Goal: Information Seeking & Learning: Learn about a topic

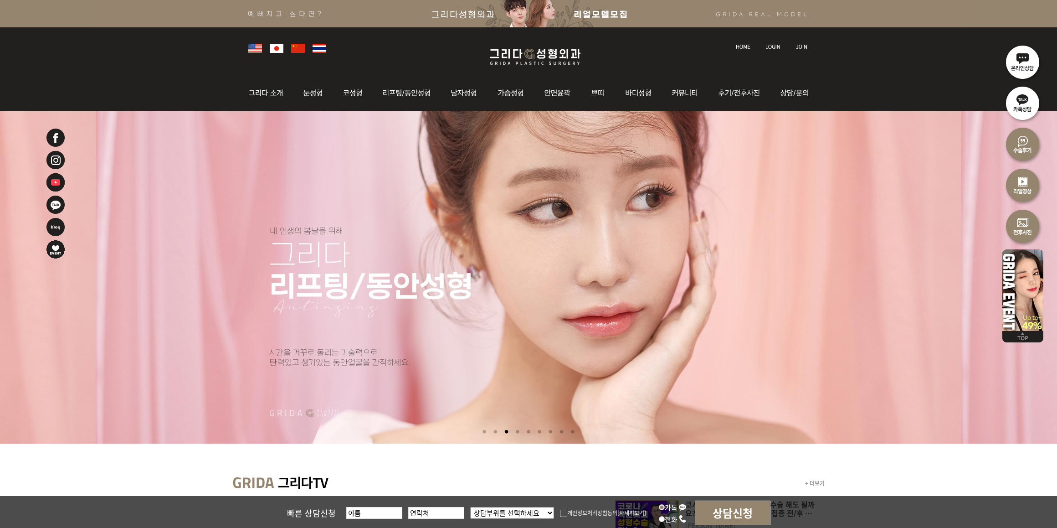
click at [807, 113] on div "+ 더보기 코시국 백신 접종 후 쌍수,코수술 해도 될까요? 성형, 필러 or 시술 백신 접종 전/후 가능한지 알려드립니다. [PERSON_NA…" at bounding box center [528, 423] width 1057 height 625
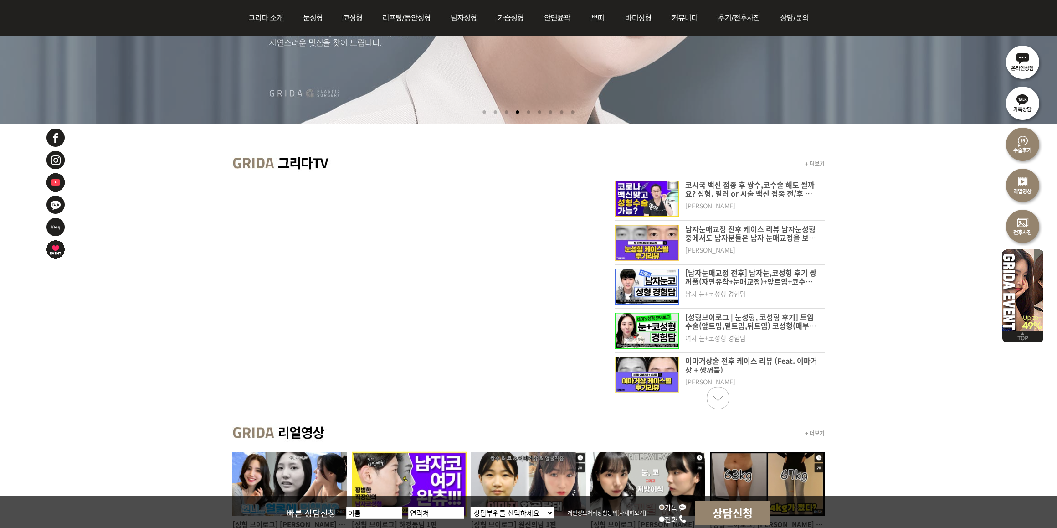
scroll to position [285, 0]
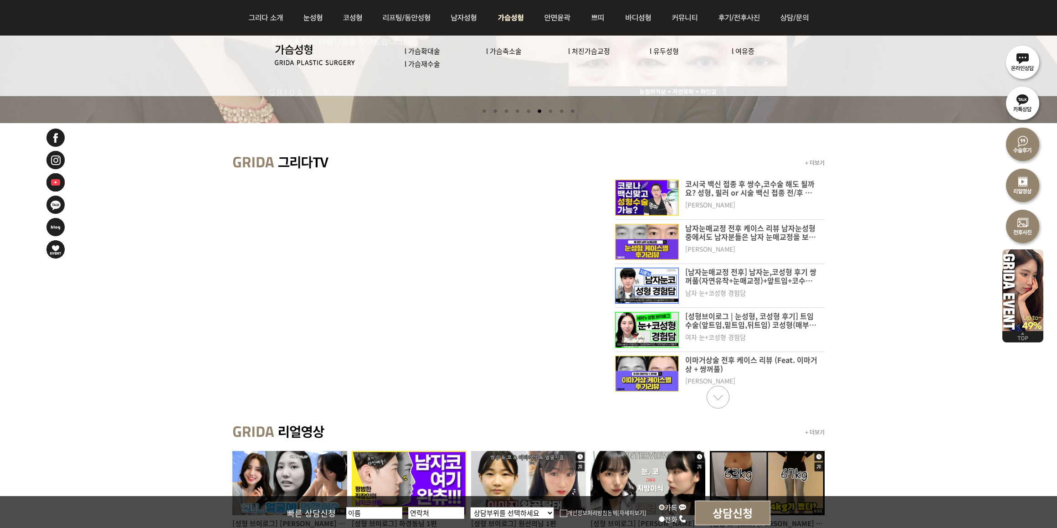
click at [421, 65] on link "l 가슴재수술" at bounding box center [423, 64] width 36 height 10
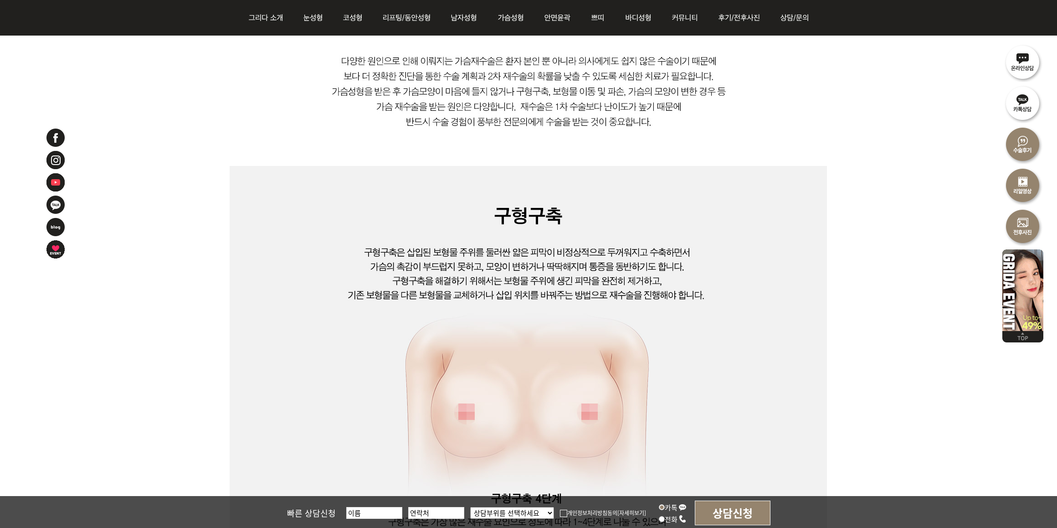
scroll to position [570, 0]
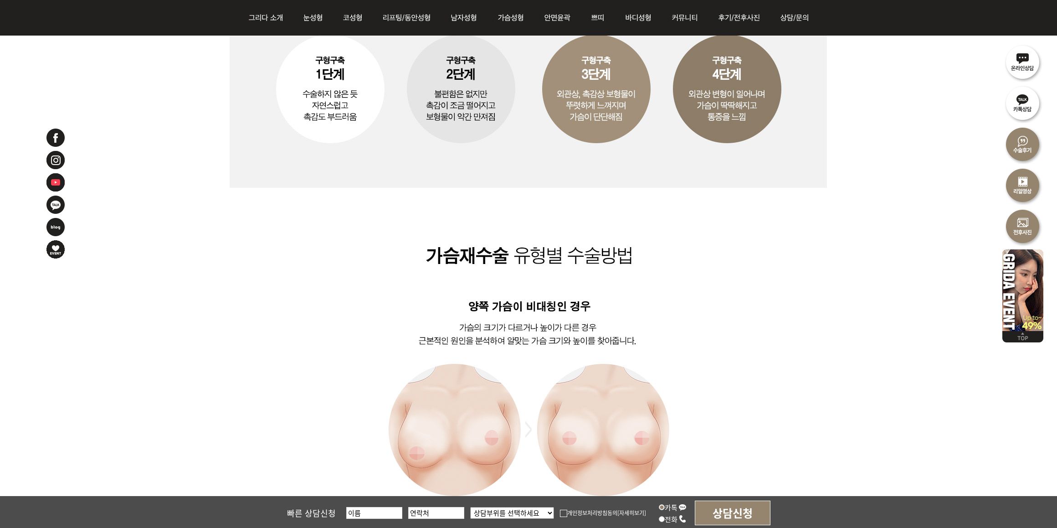
scroll to position [1196, 0]
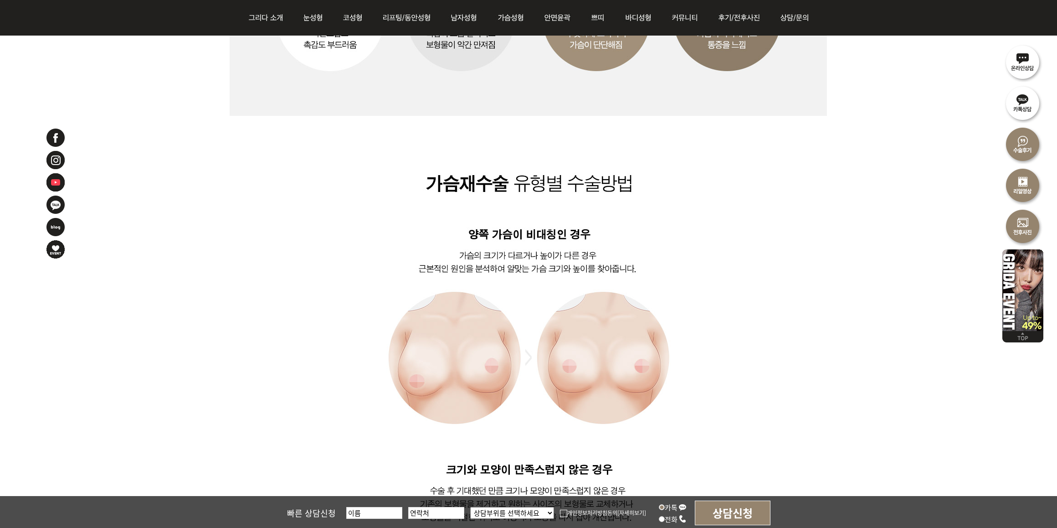
click at [727, 331] on img at bounding box center [528, 181] width 597 height 1680
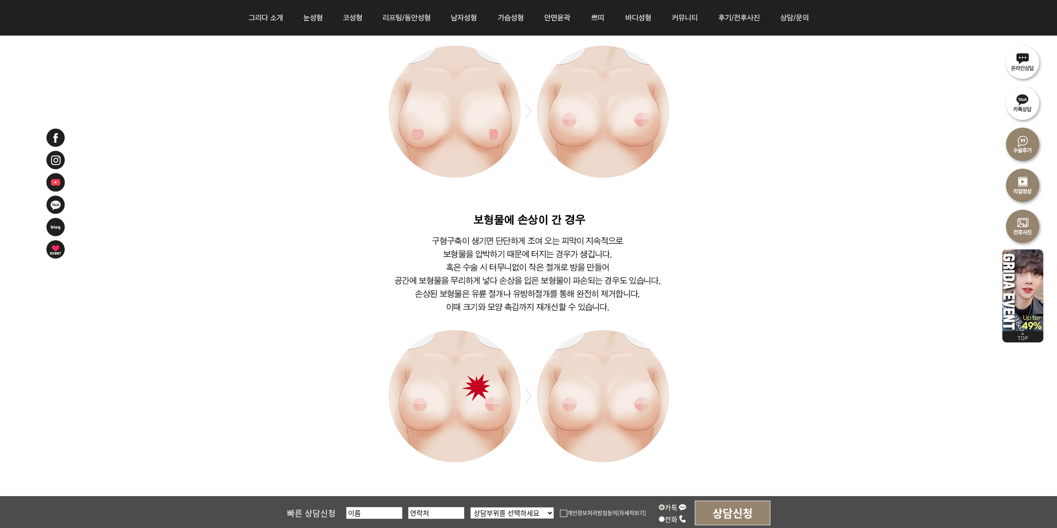
scroll to position [1715, 0]
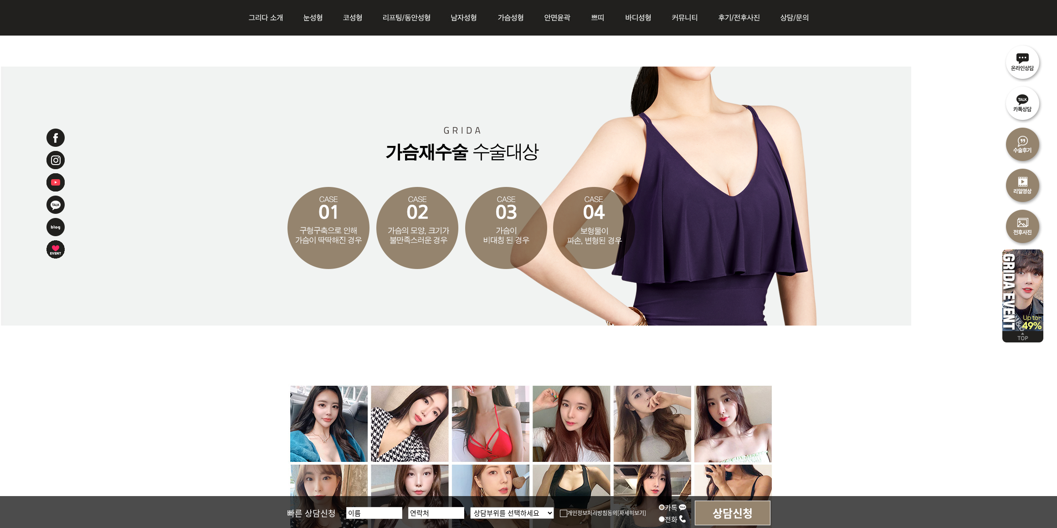
scroll to position [2170, 0]
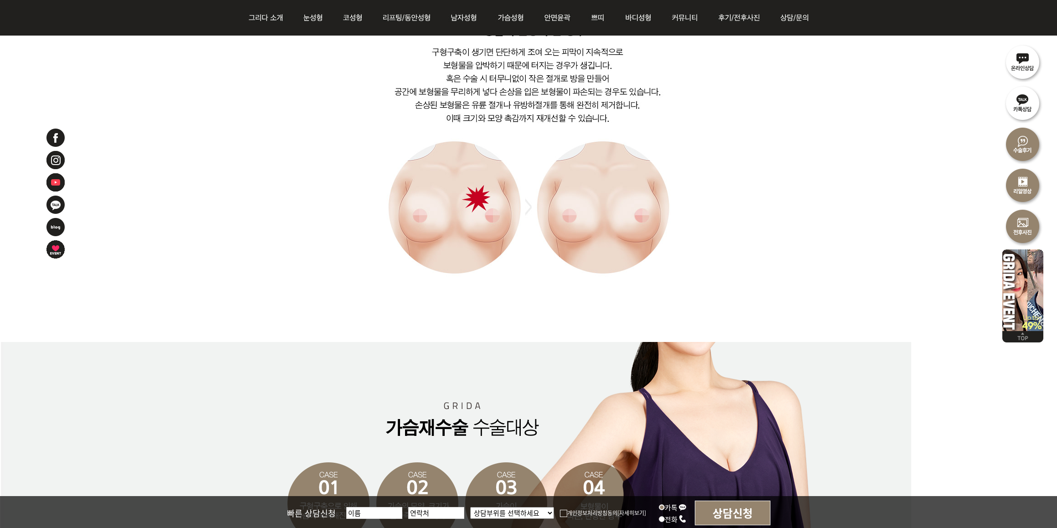
scroll to position [1772, 0]
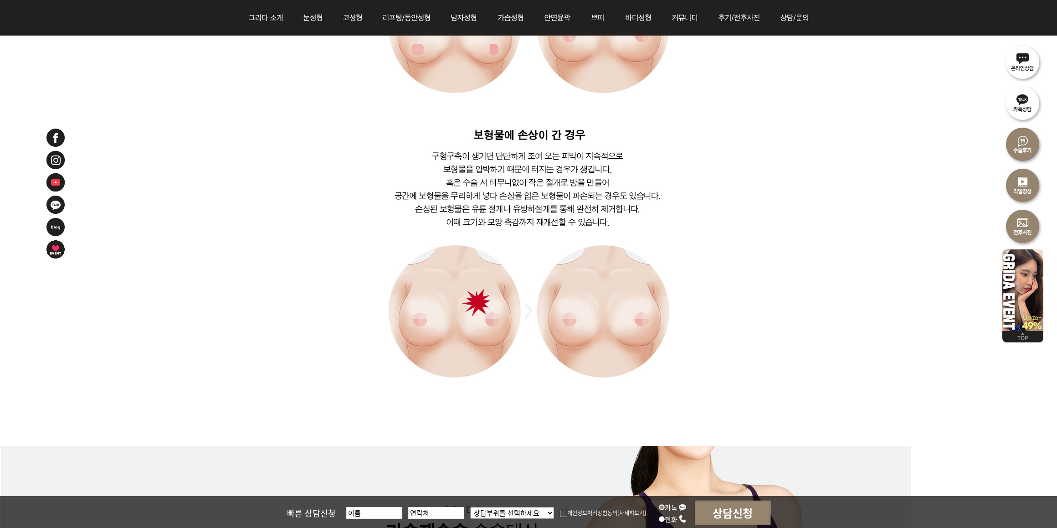
drag, startPoint x: 759, startPoint y: 171, endPoint x: 784, endPoint y: 188, distance: 30.3
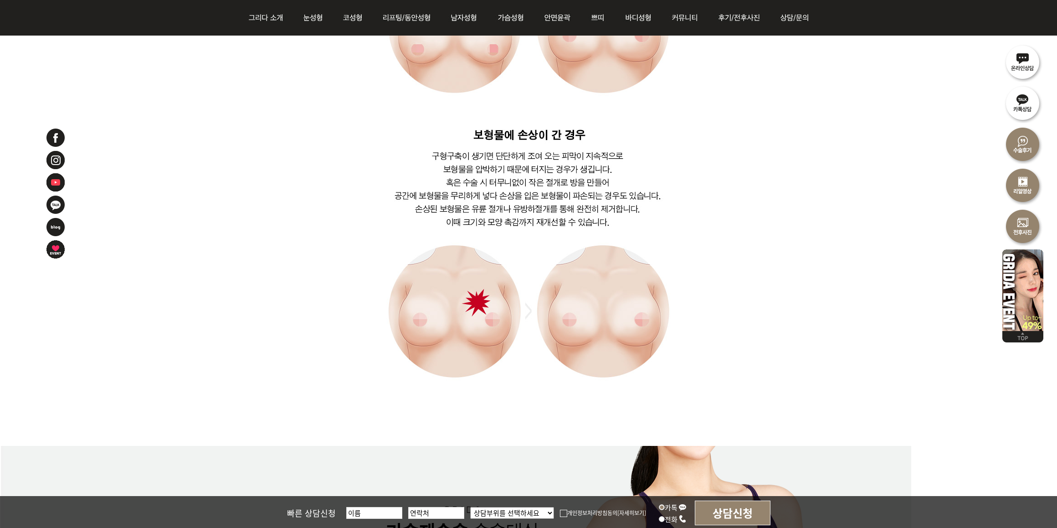
click at [891, 251] on div at bounding box center [528, 100] width 1057 height 3366
